Goal: Transaction & Acquisition: Purchase product/service

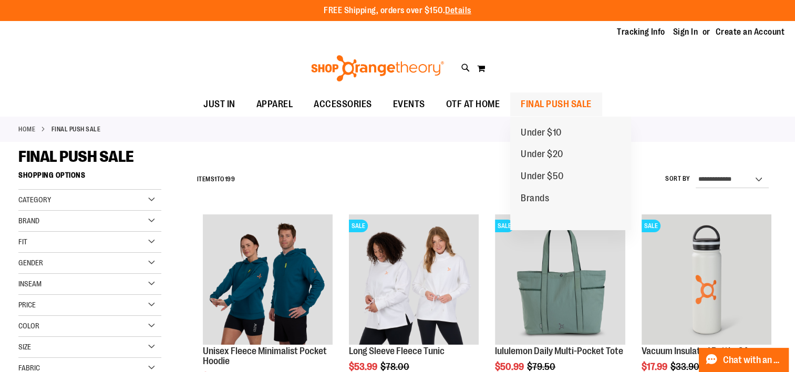
click at [538, 109] on span "FINAL PUSH SALE" at bounding box center [556, 105] width 71 height 24
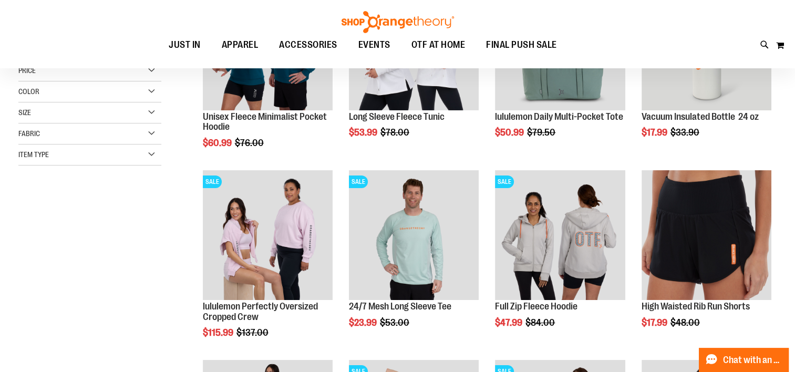
scroll to position [52, 0]
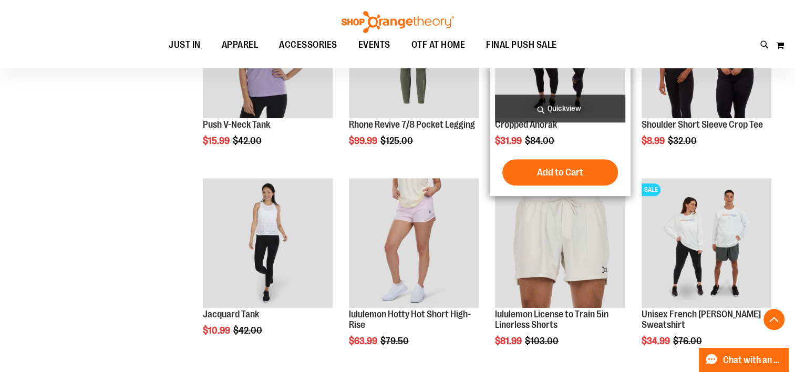
scroll to position [683, 0]
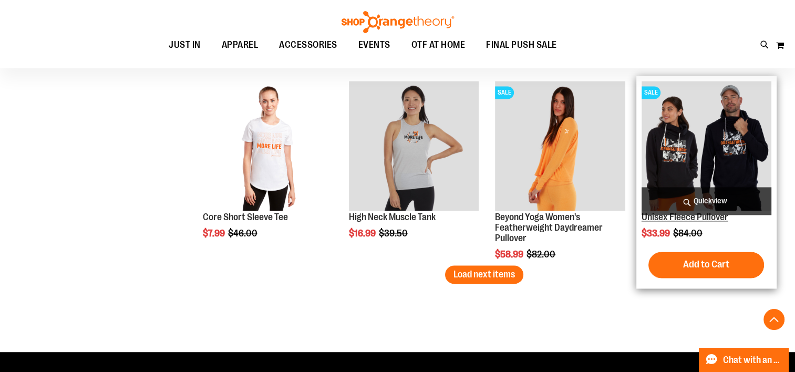
scroll to position [1629, 0]
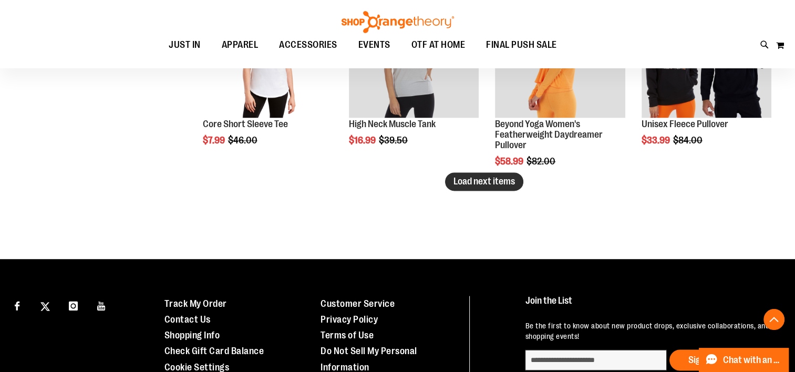
click at [491, 183] on span "Load next items" at bounding box center [485, 181] width 62 height 11
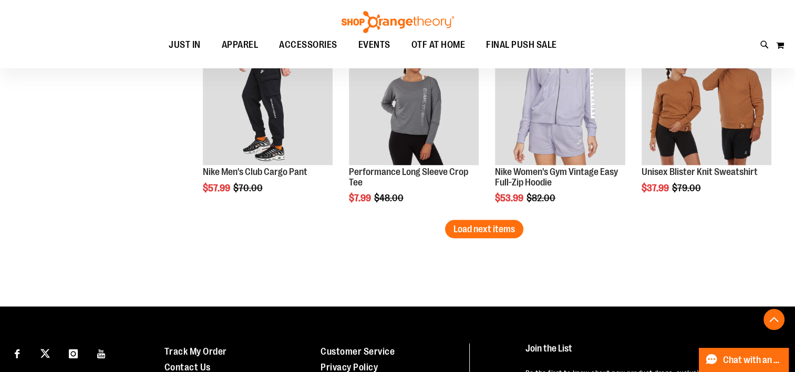
scroll to position [2260, 0]
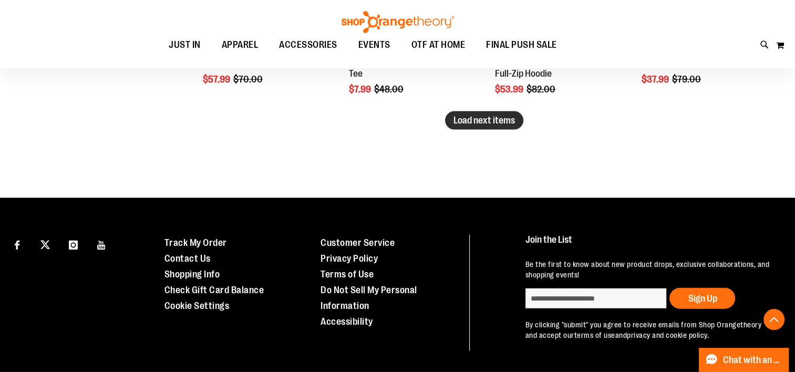
click at [470, 123] on span "Load next items" at bounding box center [485, 120] width 62 height 11
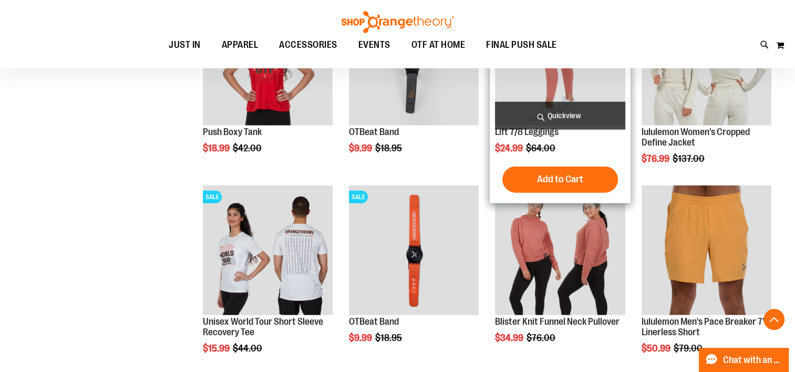
scroll to position [2260, 0]
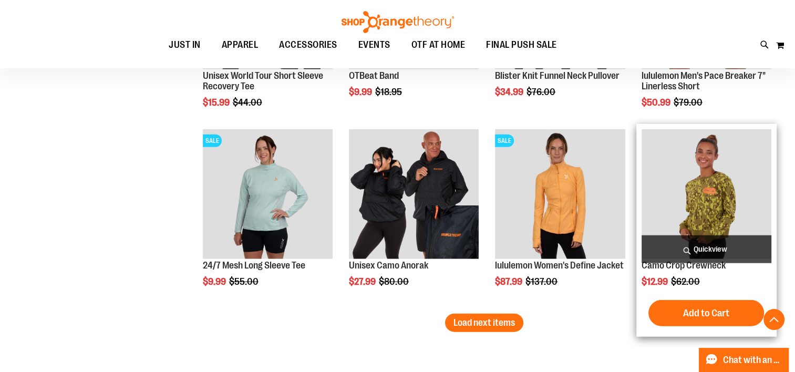
scroll to position [2628, 0]
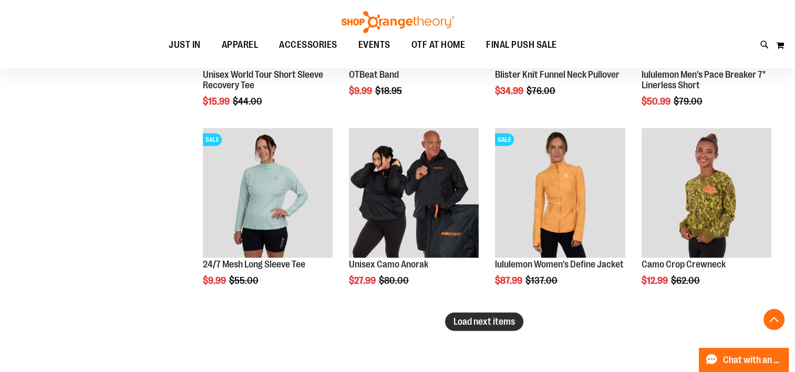
click at [481, 325] on span "Load next items" at bounding box center [485, 322] width 62 height 11
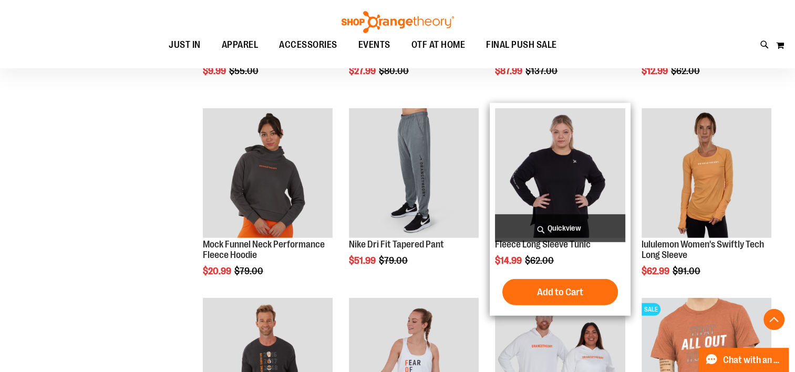
scroll to position [2944, 0]
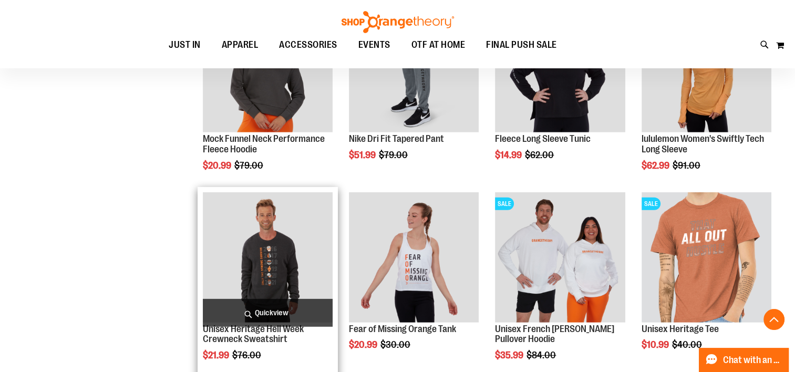
click at [292, 259] on img "product" at bounding box center [268, 257] width 130 height 130
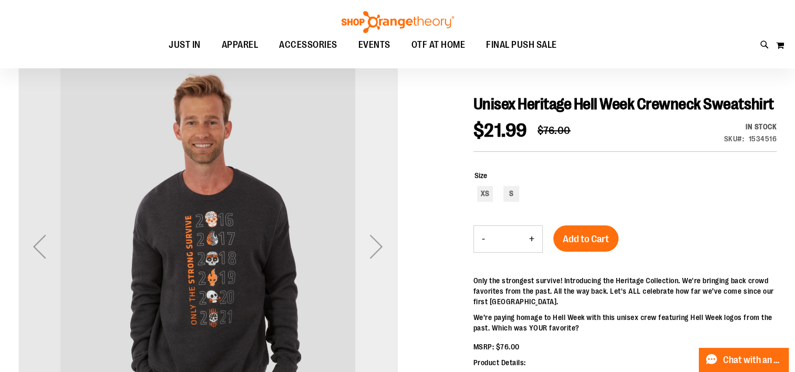
scroll to position [157, 0]
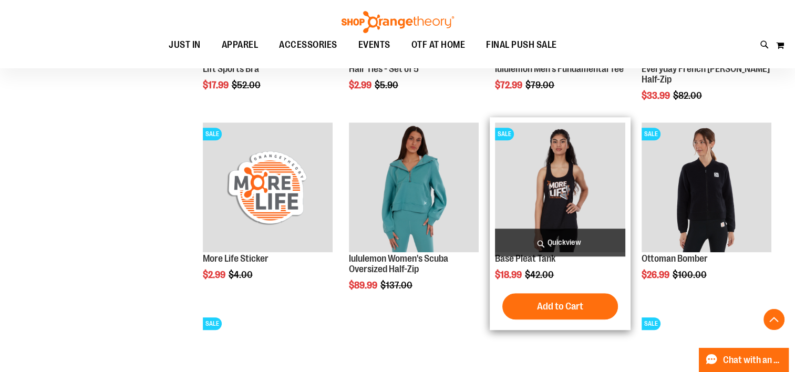
scroll to position [992, 0]
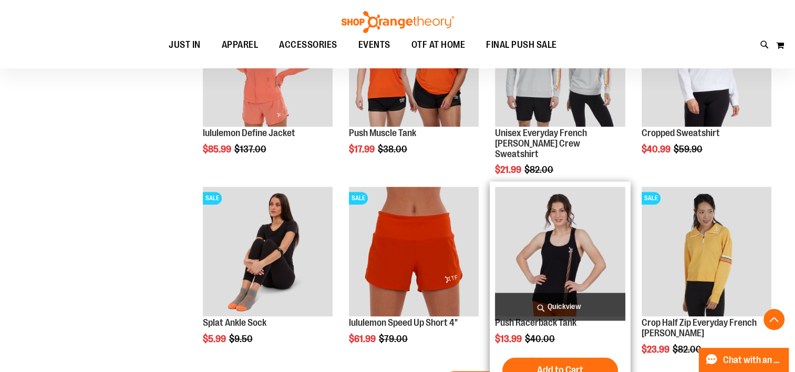
scroll to position [1728, 0]
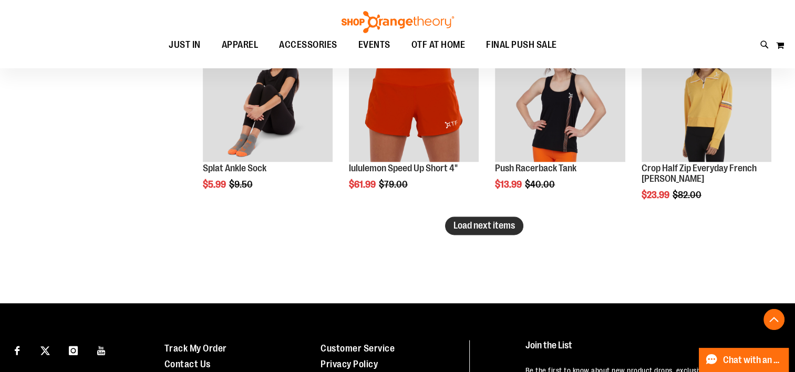
click at [477, 223] on span "Load next items" at bounding box center [485, 225] width 62 height 11
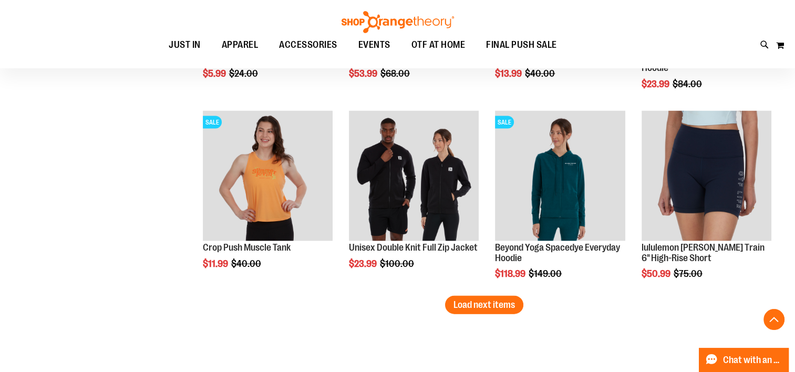
scroll to position [2411, 0]
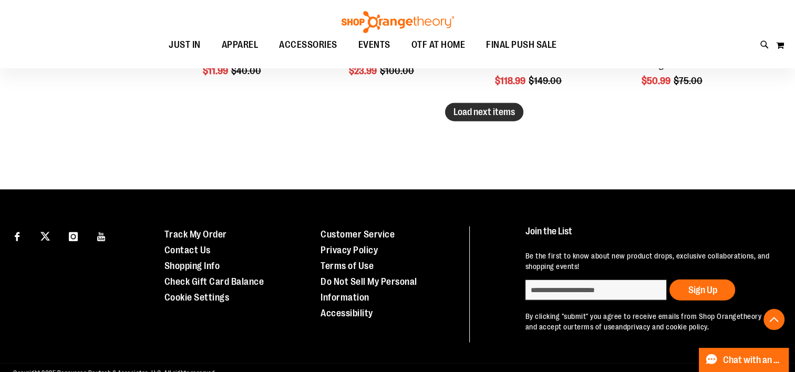
click at [474, 120] on button "Load next items" at bounding box center [484, 112] width 78 height 18
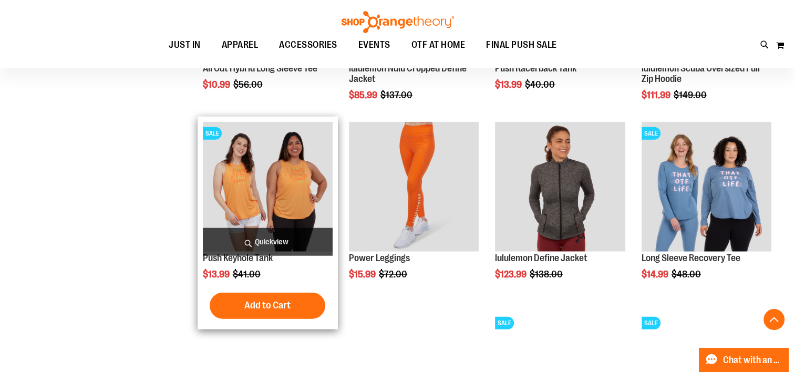
scroll to position [2569, 0]
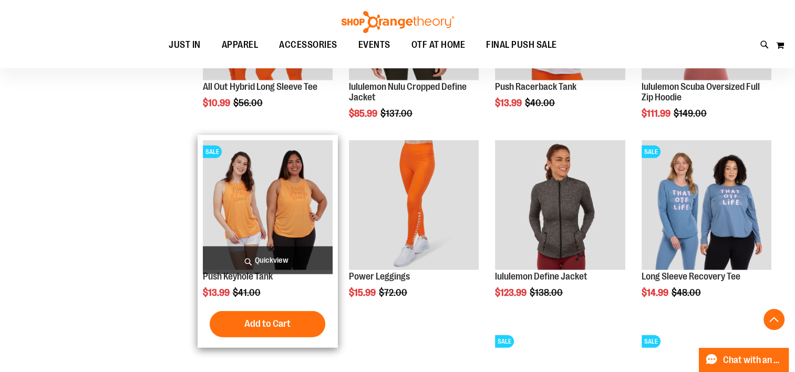
click at [263, 181] on img "product" at bounding box center [268, 205] width 130 height 130
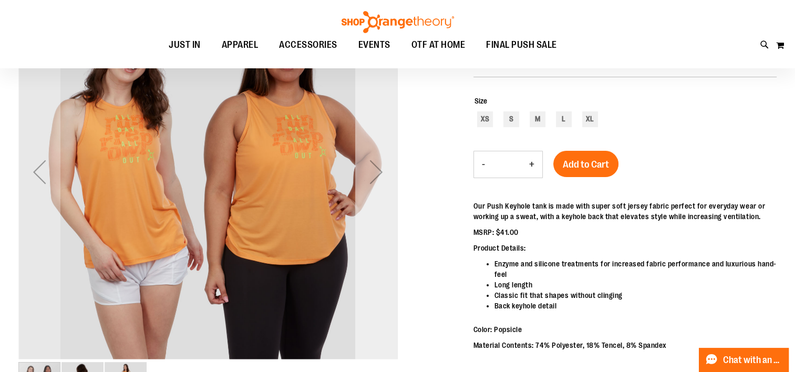
scroll to position [52, 0]
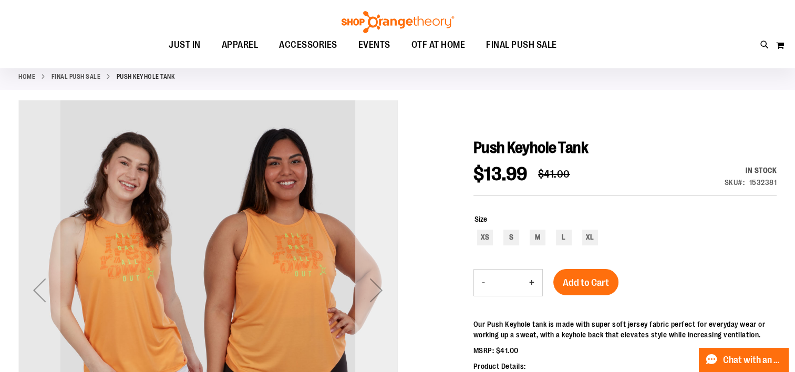
click at [373, 288] on div "Next" at bounding box center [376, 290] width 42 height 42
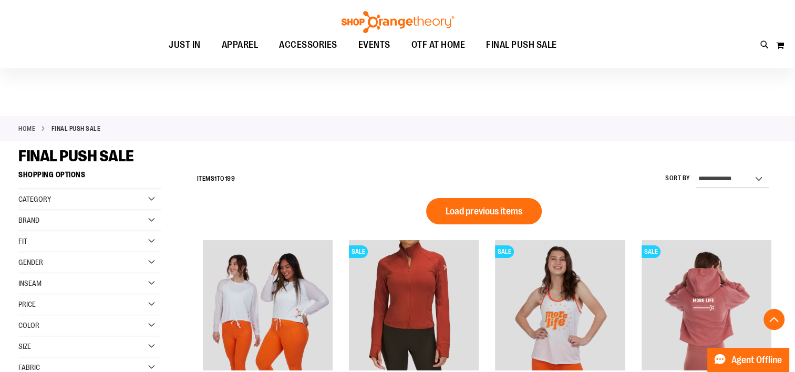
scroll to position [718, 0]
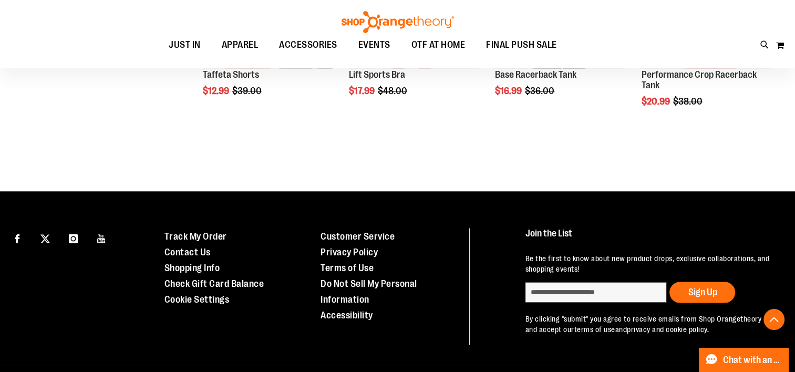
scroll to position [1822, 0]
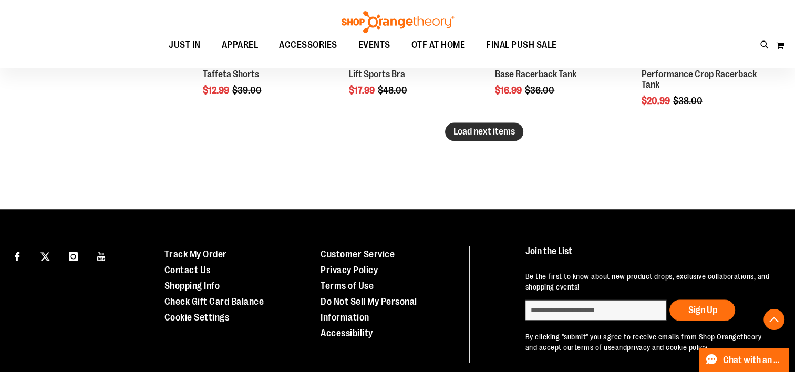
click at [465, 135] on span "Load next items" at bounding box center [485, 131] width 62 height 11
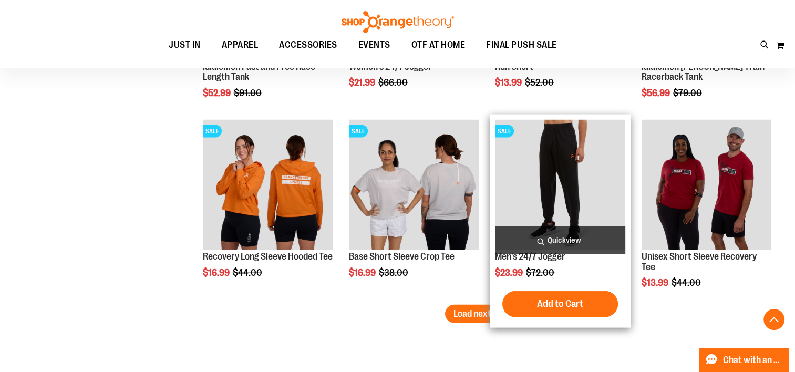
scroll to position [2242, 0]
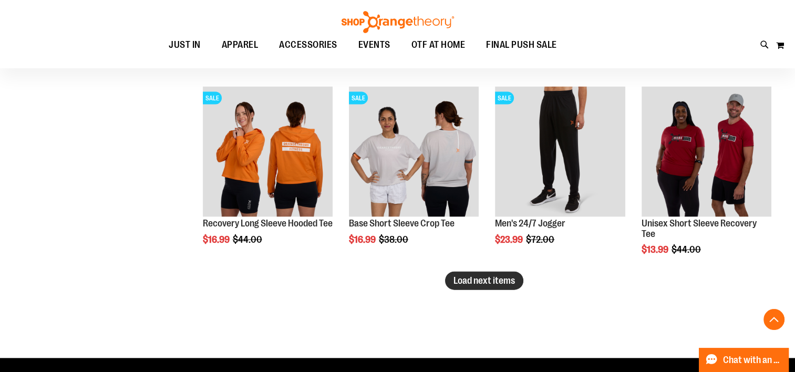
click at [500, 280] on span "Load next items" at bounding box center [485, 280] width 62 height 11
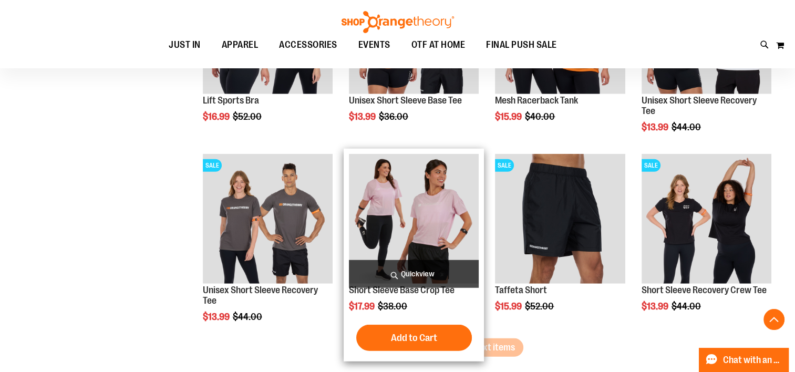
scroll to position [2768, 0]
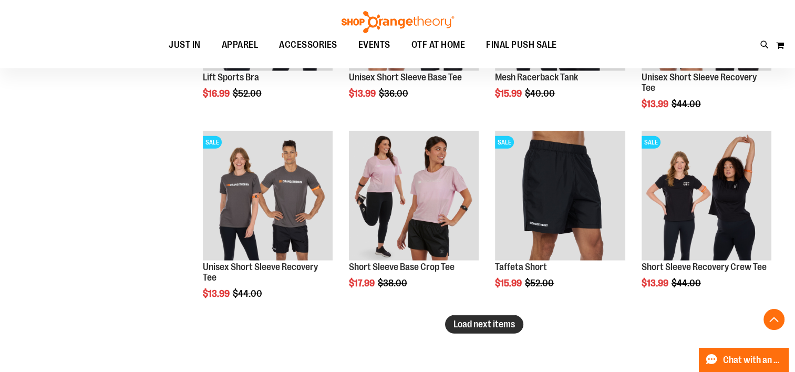
click at [466, 326] on span "Load next items" at bounding box center [485, 324] width 62 height 11
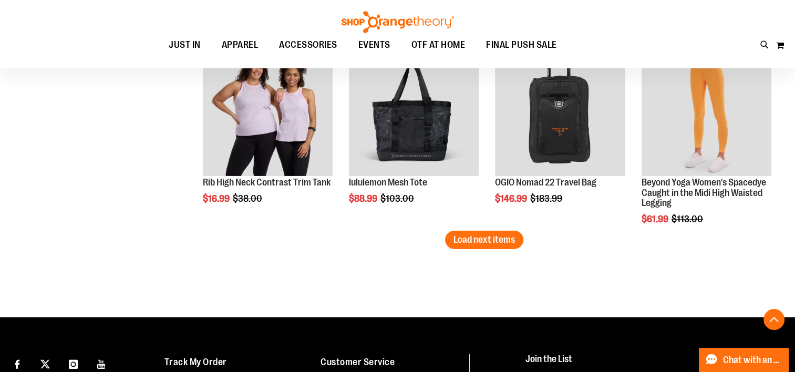
scroll to position [3399, 0]
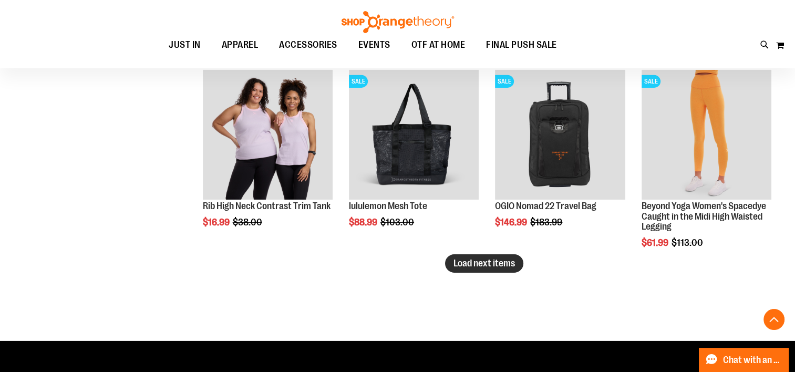
click at [464, 261] on span "Load next items" at bounding box center [485, 263] width 62 height 11
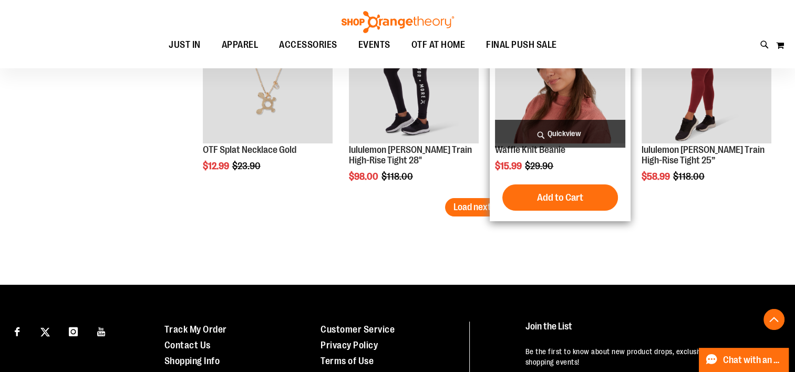
scroll to position [4030, 0]
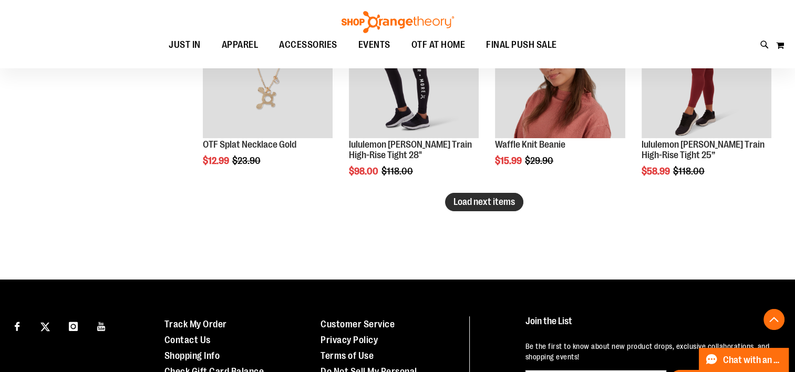
click at [482, 201] on span "Load next items" at bounding box center [485, 202] width 62 height 11
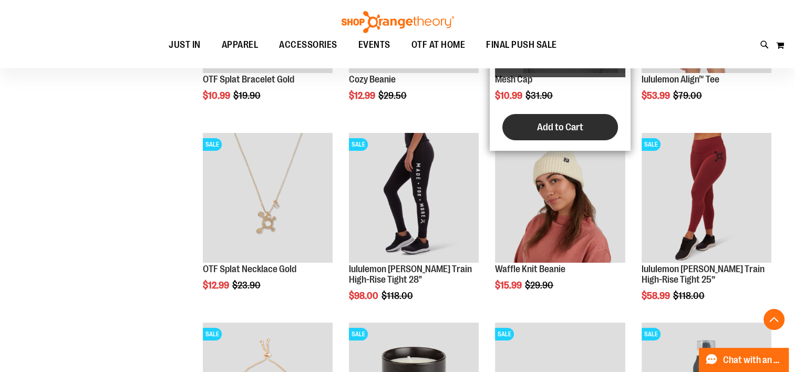
scroll to position [3925, 0]
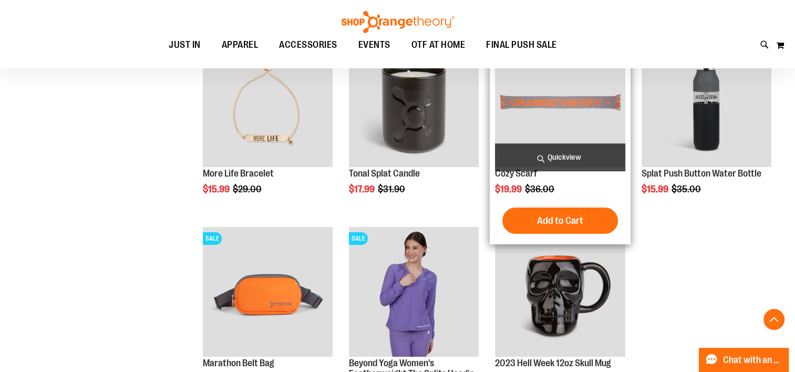
scroll to position [4188, 0]
